Goal: Check status: Check status

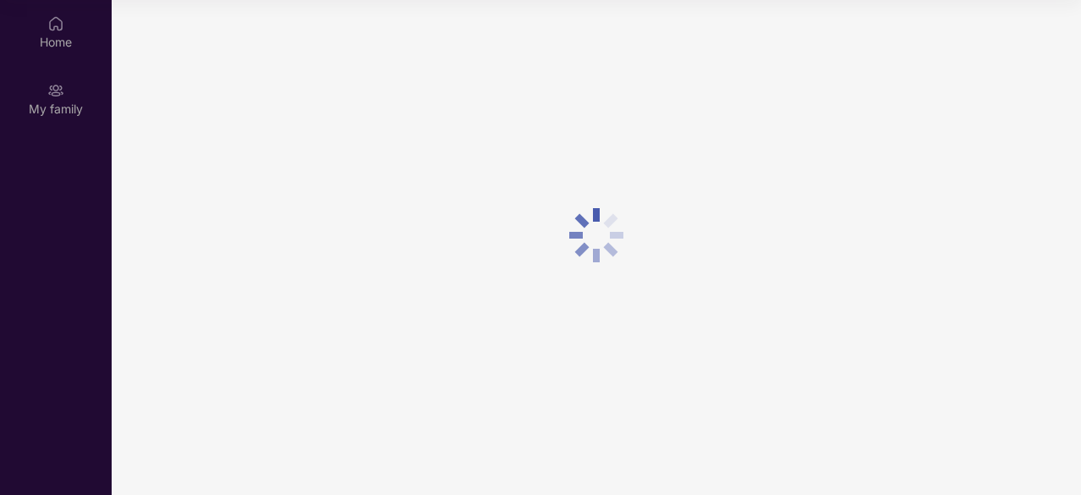
scroll to position [95, 0]
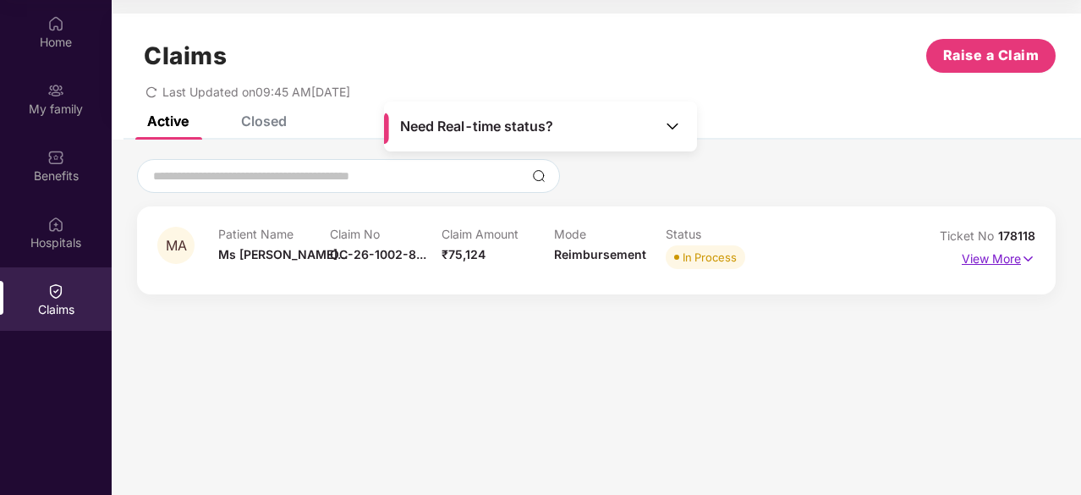
click at [986, 263] on p "View More" at bounding box center [999, 256] width 74 height 23
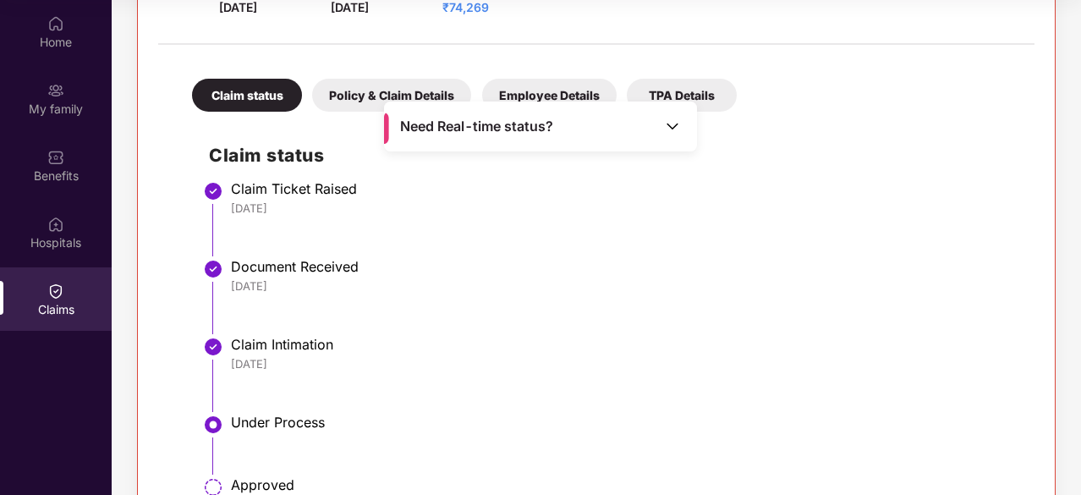
scroll to position [423, 0]
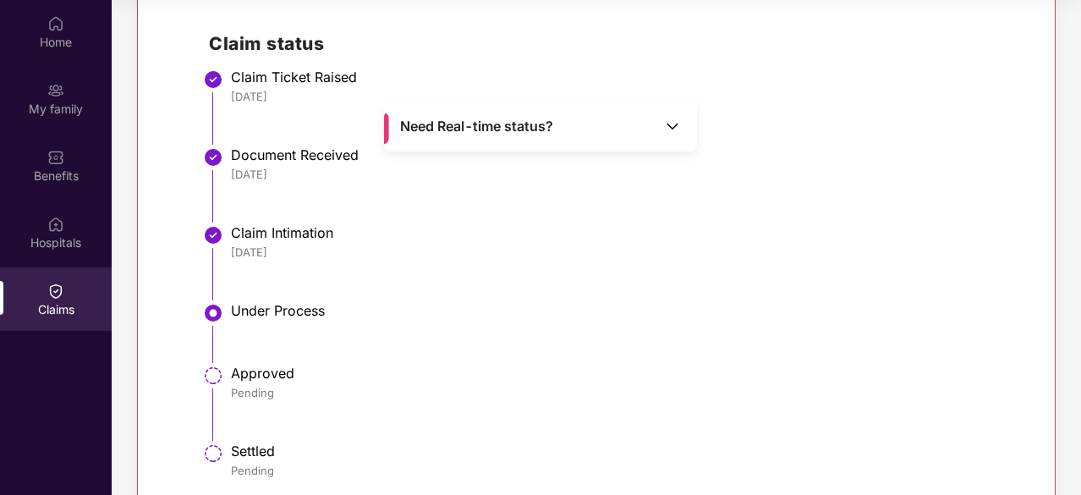
click at [518, 128] on span "Need Real-time status?" at bounding box center [476, 127] width 153 height 18
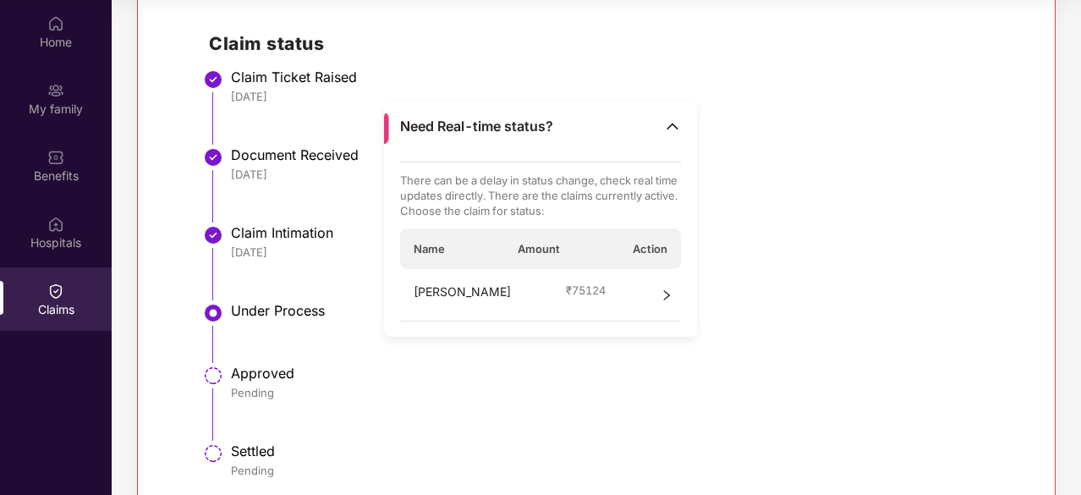
click at [646, 248] on span "Action" at bounding box center [650, 248] width 35 height 15
click at [667, 293] on icon "right" at bounding box center [667, 295] width 12 height 12
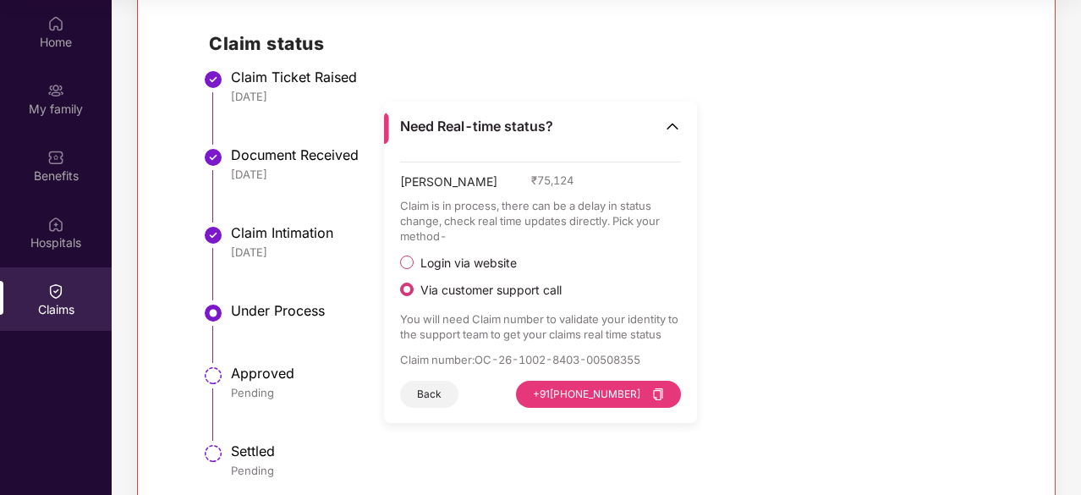
click at [855, 204] on li "Document Received [DATE]" at bounding box center [613, 191] width 809 height 78
click at [672, 124] on img at bounding box center [672, 126] width 17 height 17
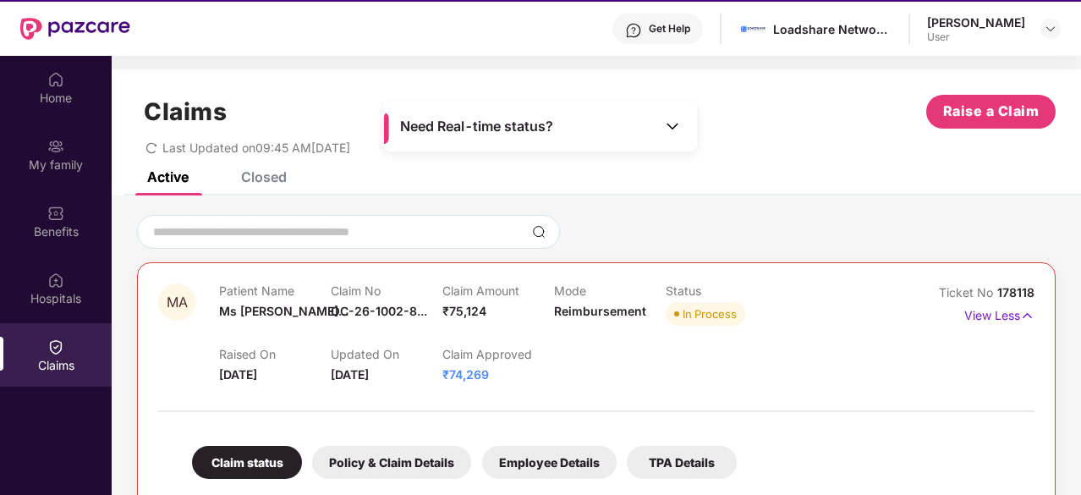
scroll to position [0, 0]
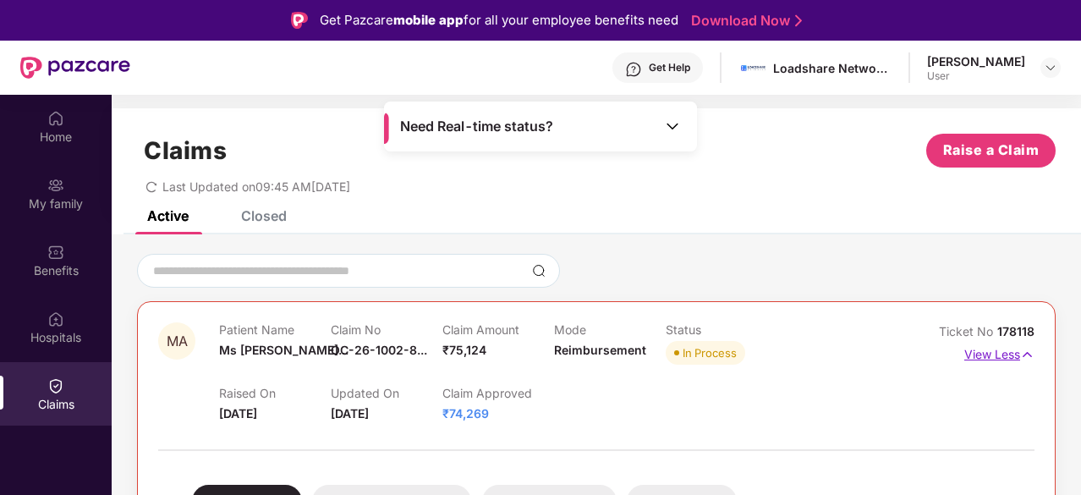
click at [992, 350] on p "View Less" at bounding box center [999, 352] width 70 height 23
click at [997, 350] on p "View Less" at bounding box center [999, 352] width 70 height 23
